Goal: Navigation & Orientation: Find specific page/section

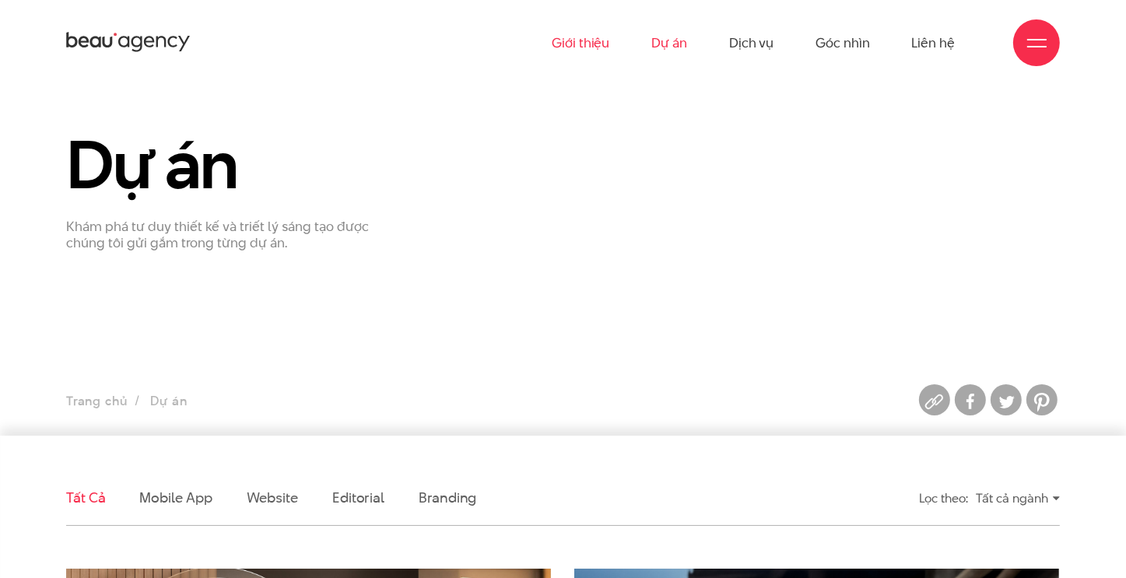
click at [599, 54] on link "Giới thiệu" at bounding box center [581, 43] width 58 height 86
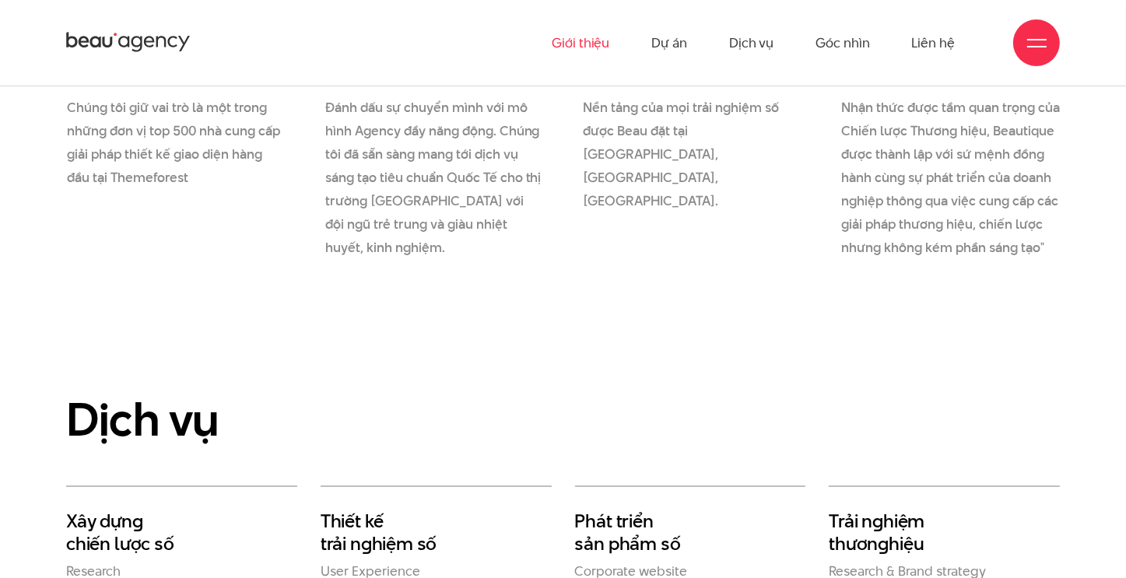
scroll to position [2335, 0]
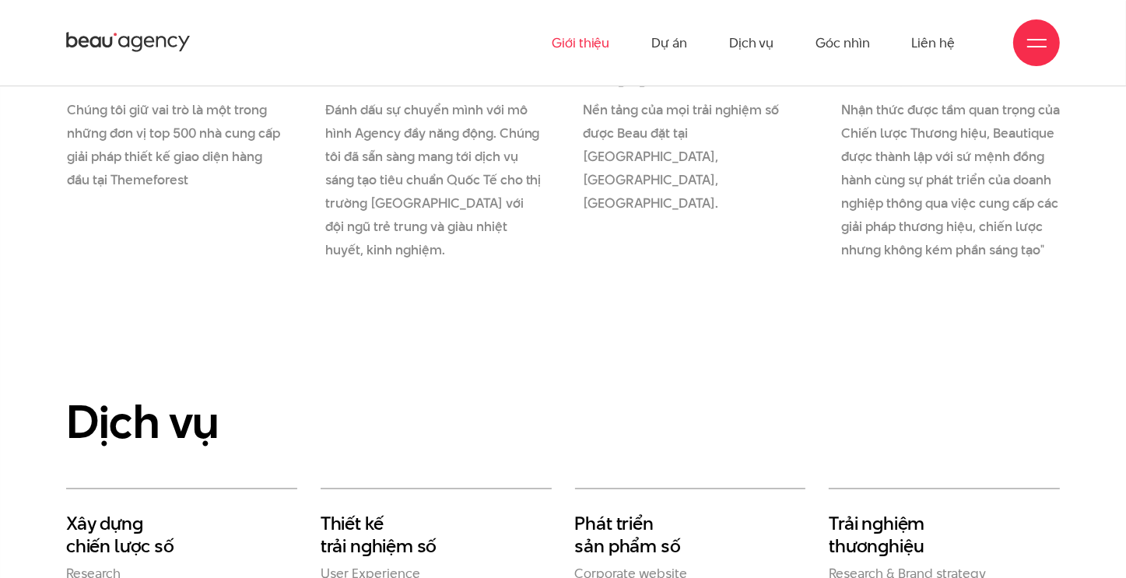
click at [97, 48] on icon at bounding box center [128, 42] width 125 height 24
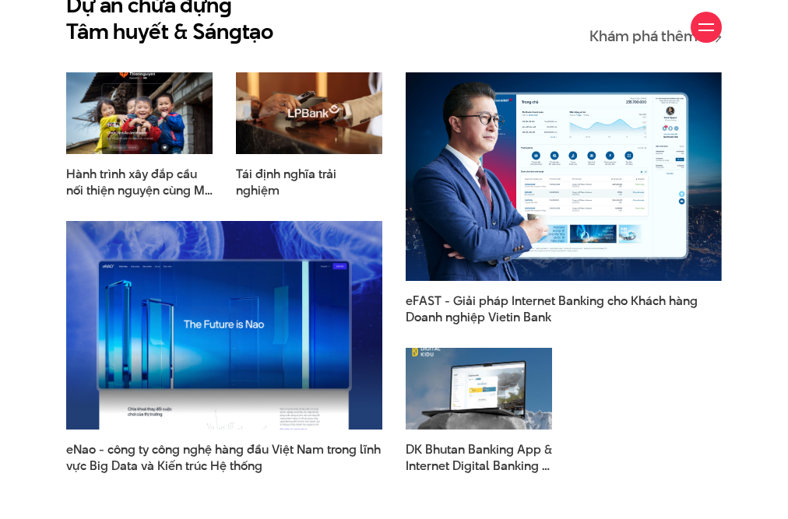
scroll to position [1684, 0]
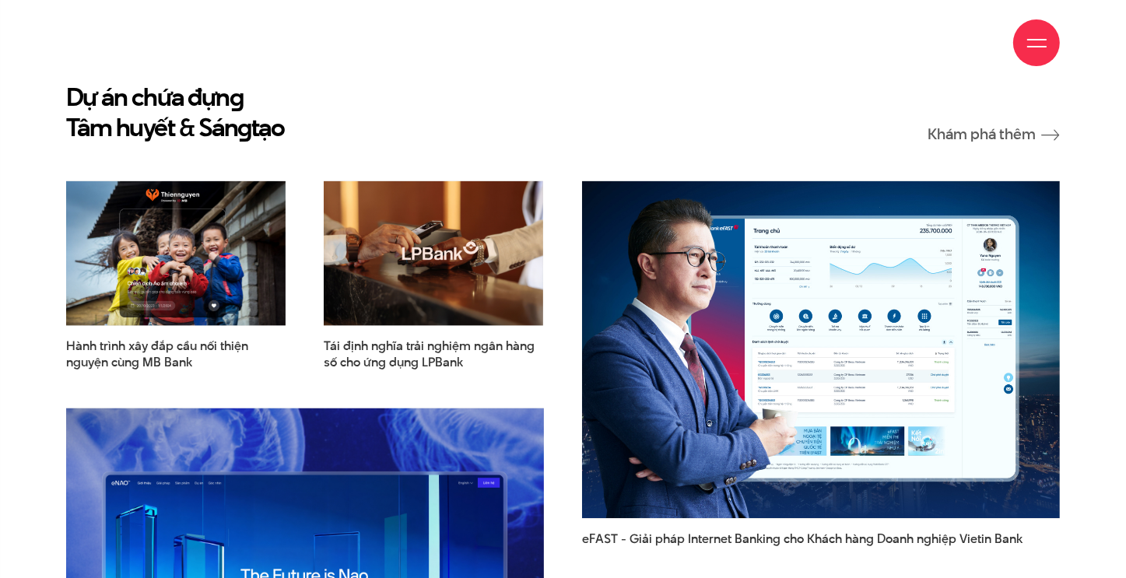
scroll to position [1832, 0]
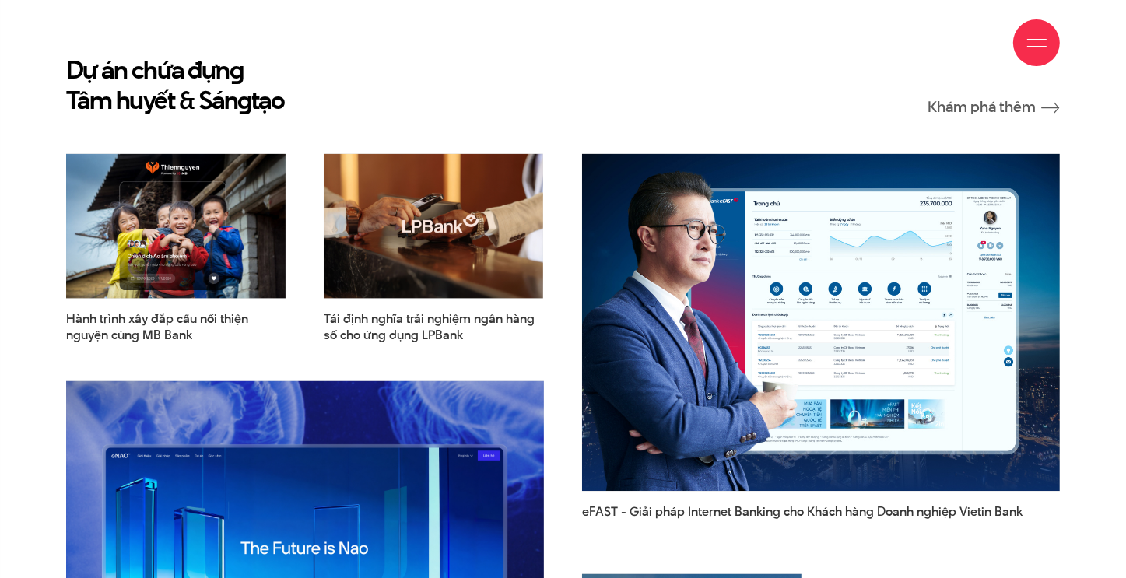
click at [992, 81] on div "Giới thiệu Dự án Dịch vụ Góc nhìn Liên hệ" at bounding box center [563, 43] width 994 height 86
click at [994, 78] on div "Giới thiệu Dự án Dịch vụ Góc nhìn Liên hệ" at bounding box center [563, 43] width 994 height 86
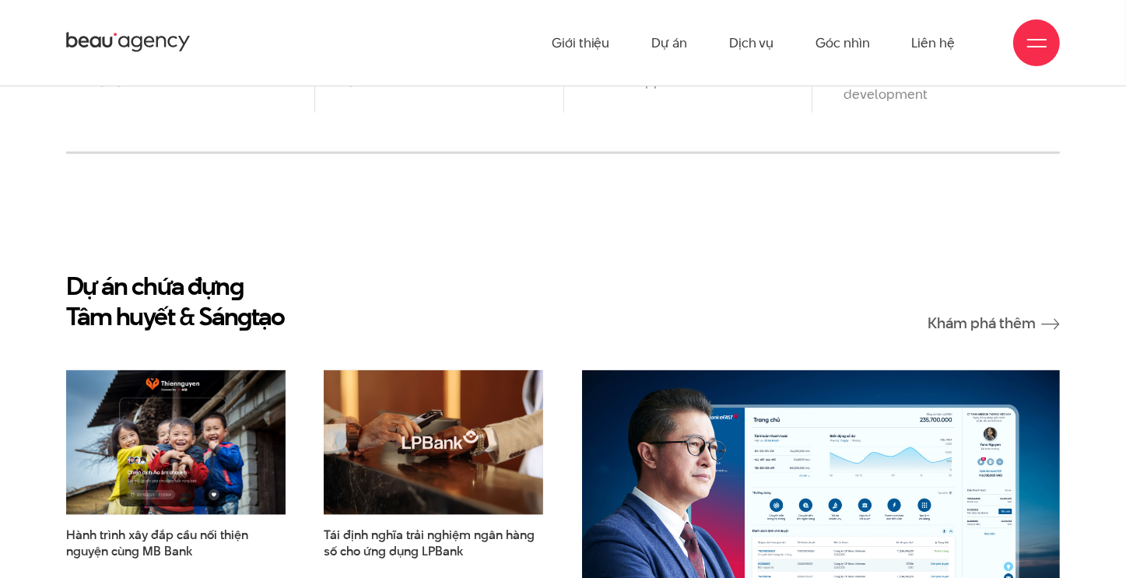
scroll to position [1443, 0]
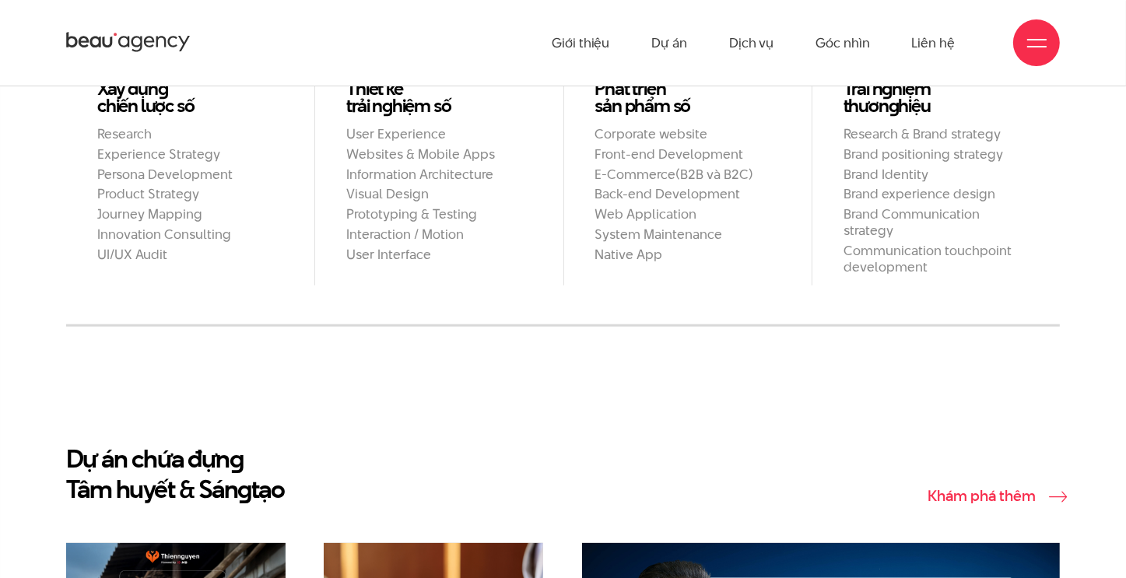
click at [990, 489] on link "Khám phá thêm" at bounding box center [994, 497] width 132 height 16
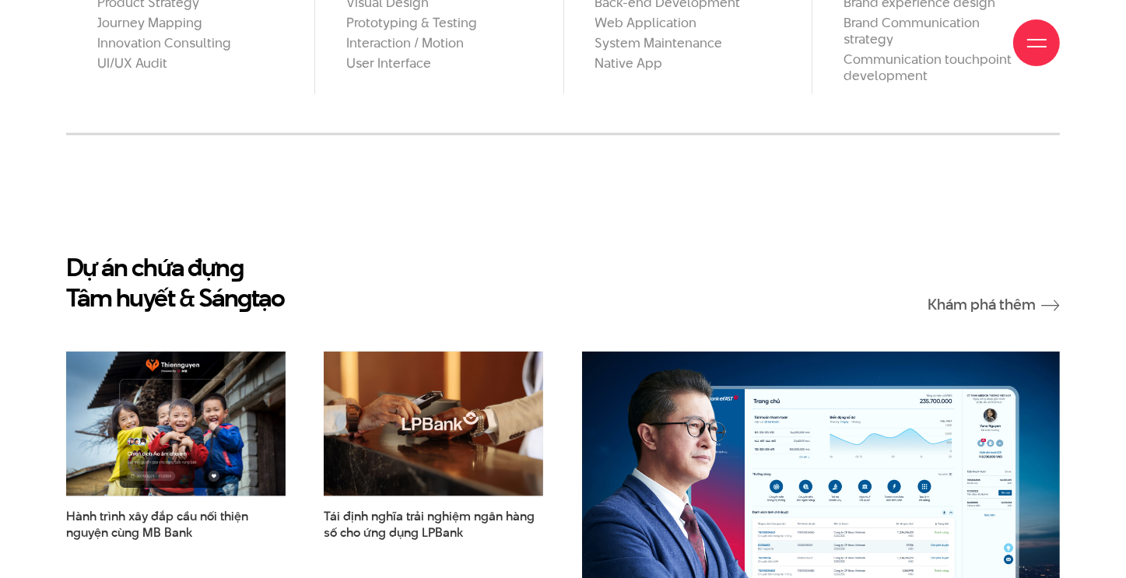
scroll to position [1916, 0]
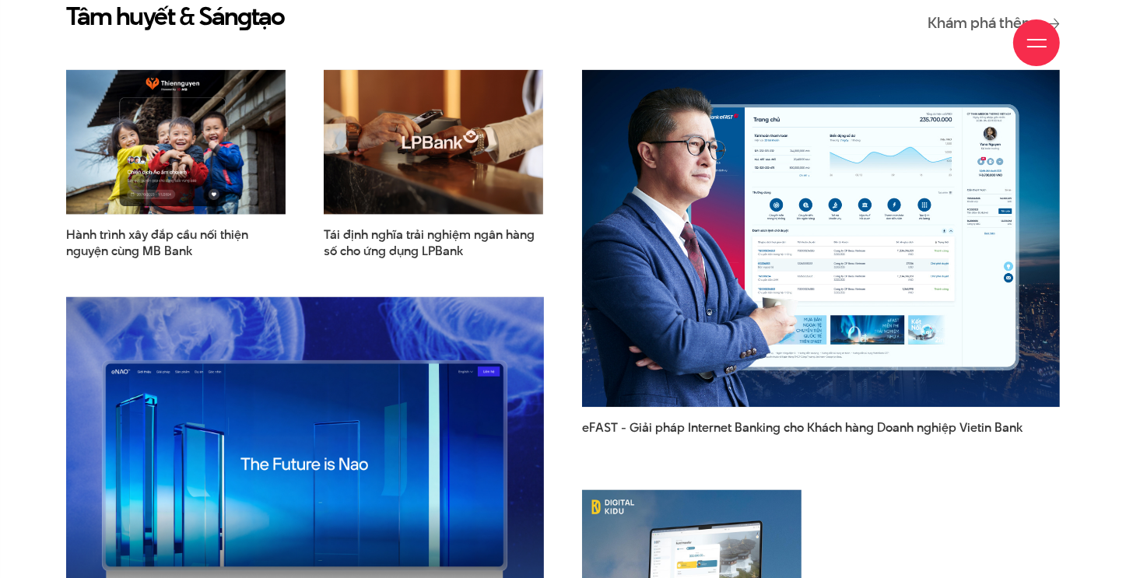
click at [988, 504] on div "Hành trình xây đắp cầu nối thiện nguyện cùng MB Bank Tái định nghĩa trải nghiệm…" at bounding box center [563, 375] width 1033 height 648
click at [38, 139] on div "Dự án chứa đựn g Tâm huyết & Sán g tạo Khám phá thêm Hành trình xây đắp cầu nối…" at bounding box center [563, 334] width 1126 height 729
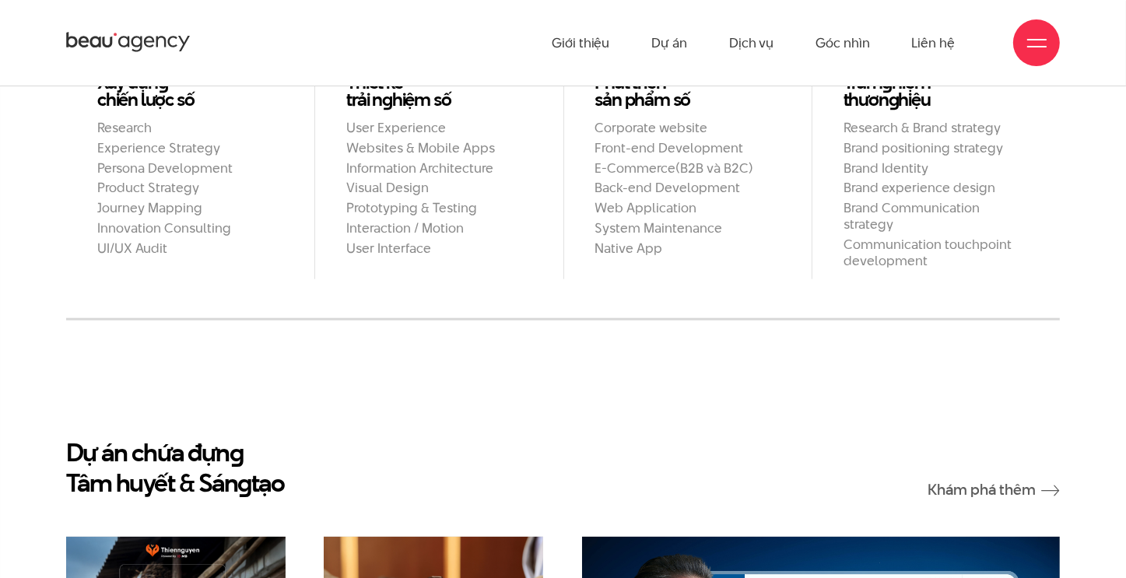
scroll to position [1060, 0]
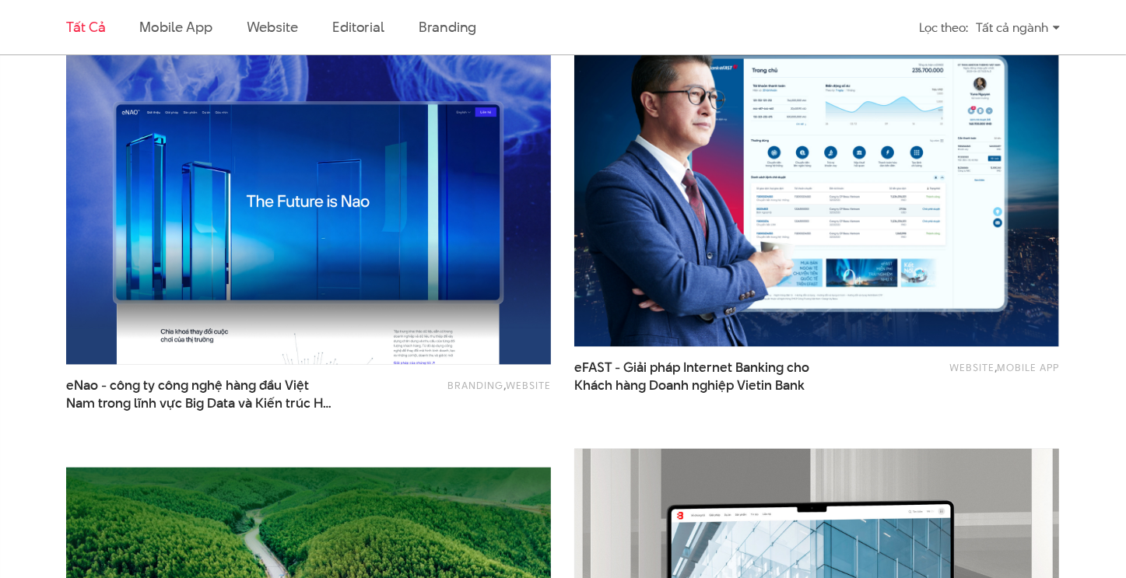
scroll to position [1946, 0]
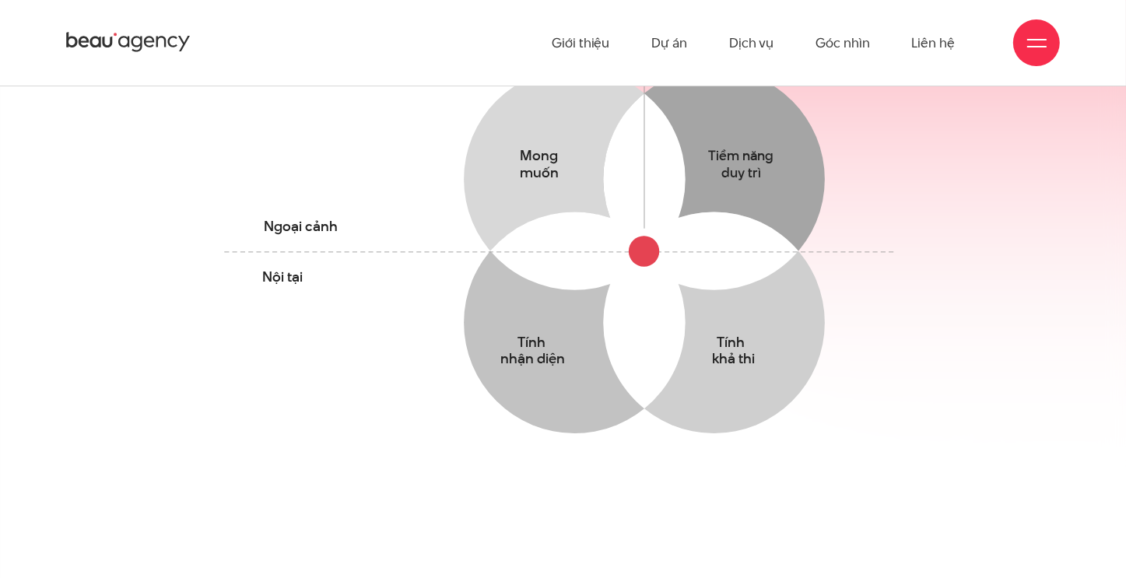
scroll to position [856, 0]
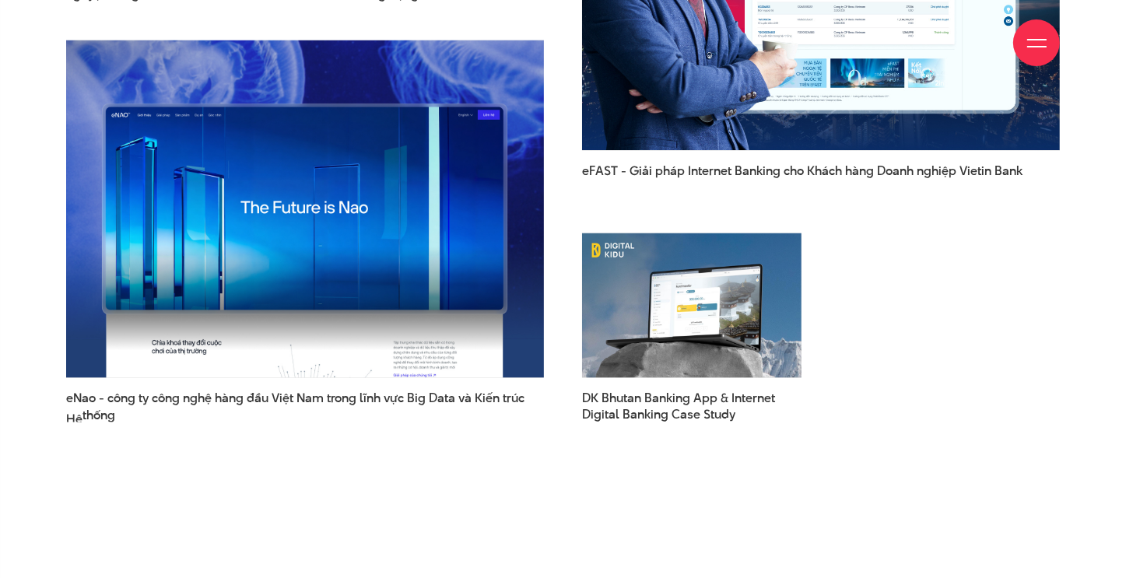
scroll to position [2179, 0]
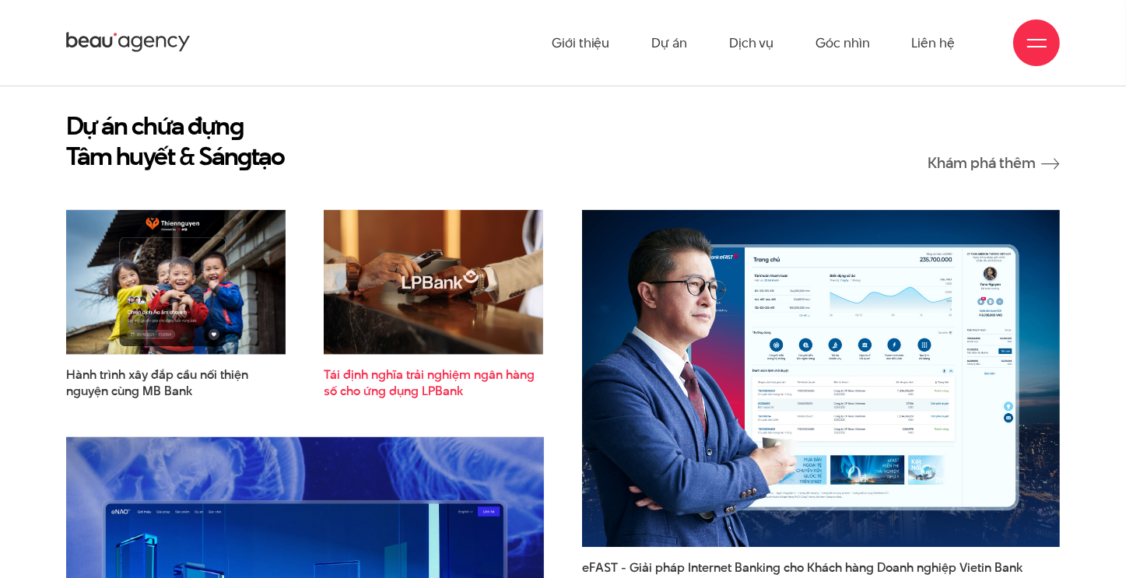
scroll to position [1634, 0]
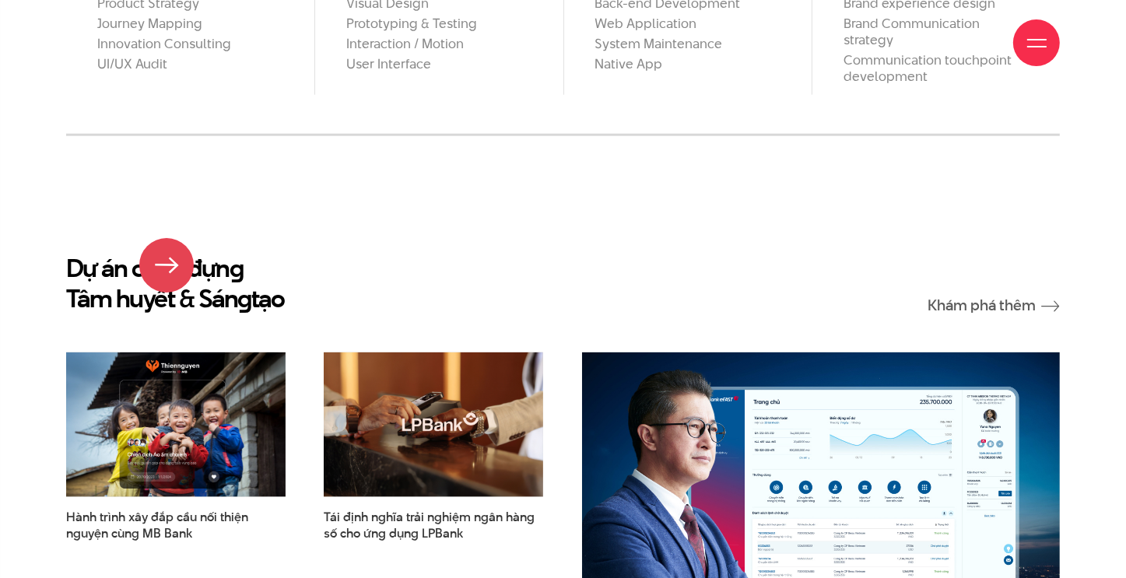
scroll to position [1634, 0]
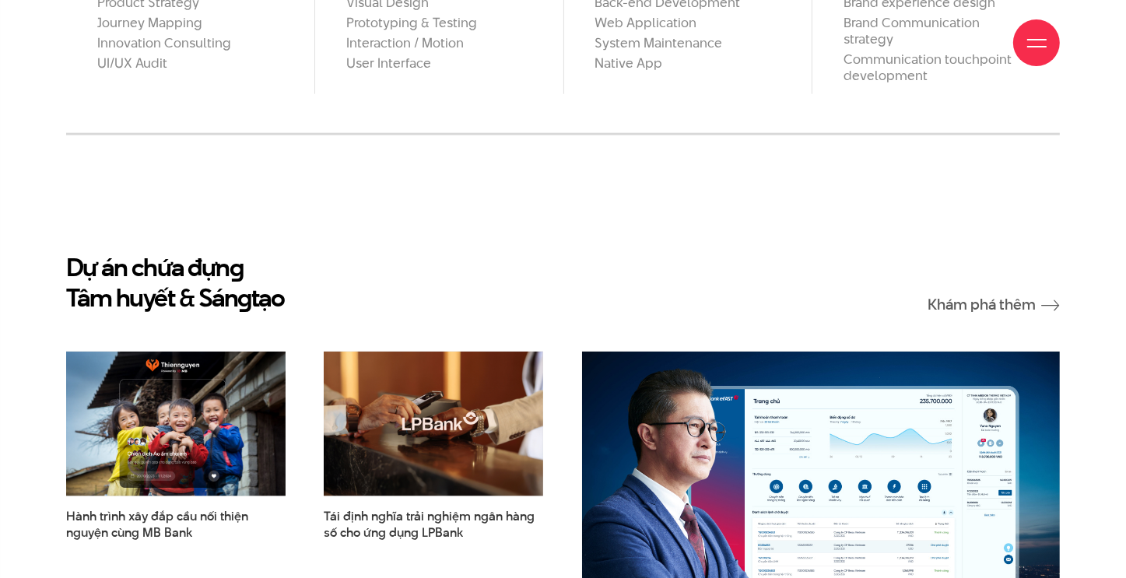
click at [399, 177] on section "Dự án chứa đựn g Tâm huyết & Sán g tạo Khám phá thêm Hành trình xây đắp cầu nối…" at bounding box center [563, 587] width 1126 height 904
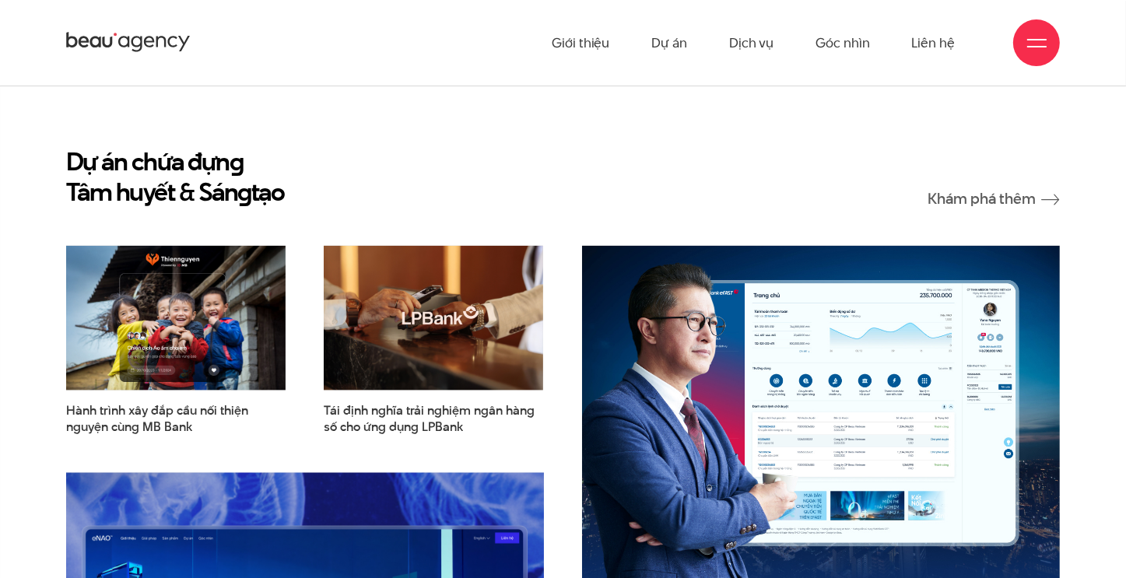
scroll to position [1868, 0]
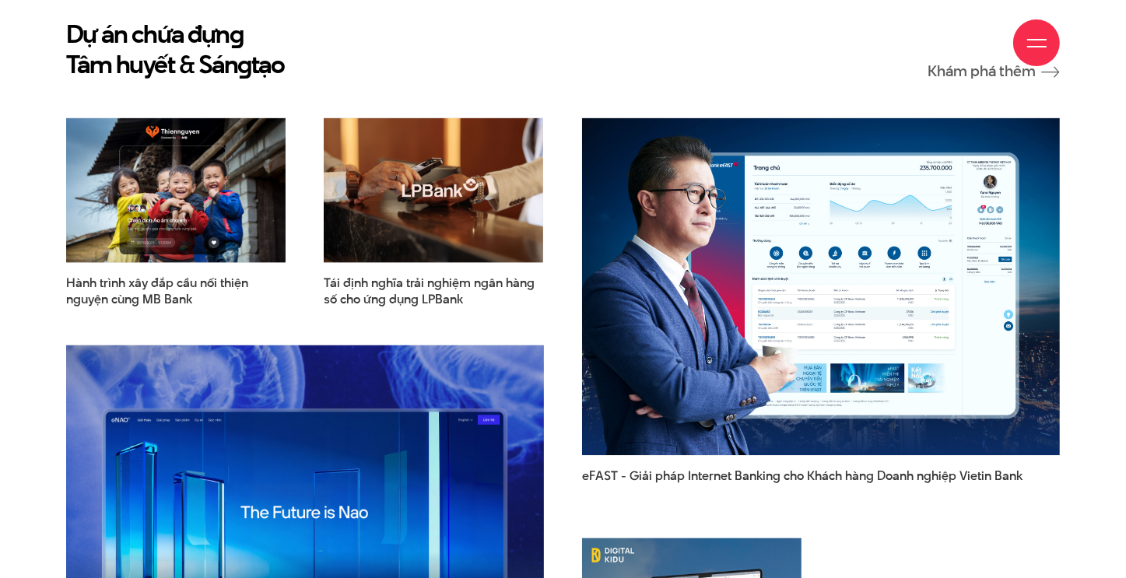
click at [486, 37] on div "Giới thiệu Dự án Dịch vụ Góc nhìn Liên hệ" at bounding box center [563, 43] width 994 height 86
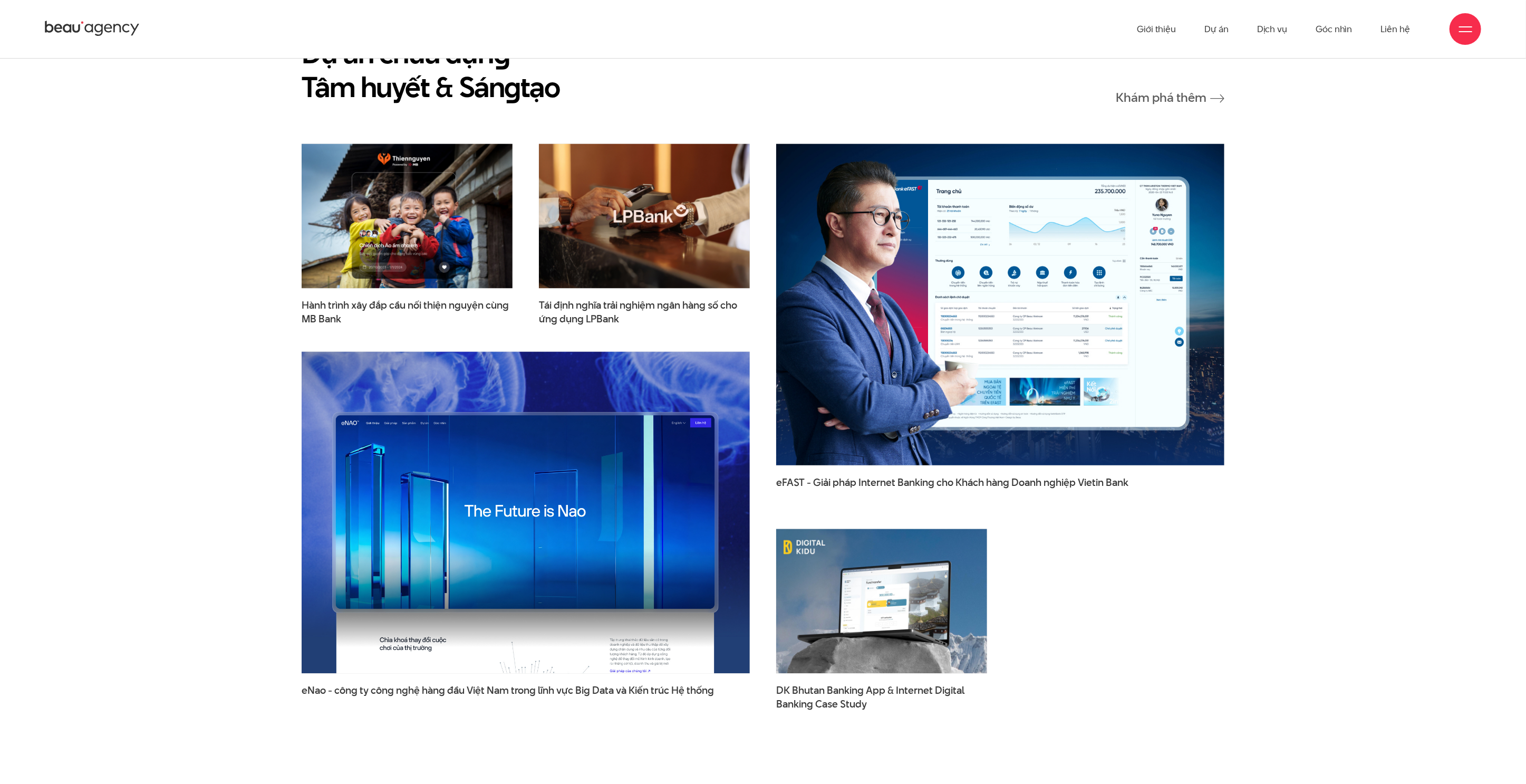
scroll to position [1793, 0]
